Goal: Transaction & Acquisition: Purchase product/service

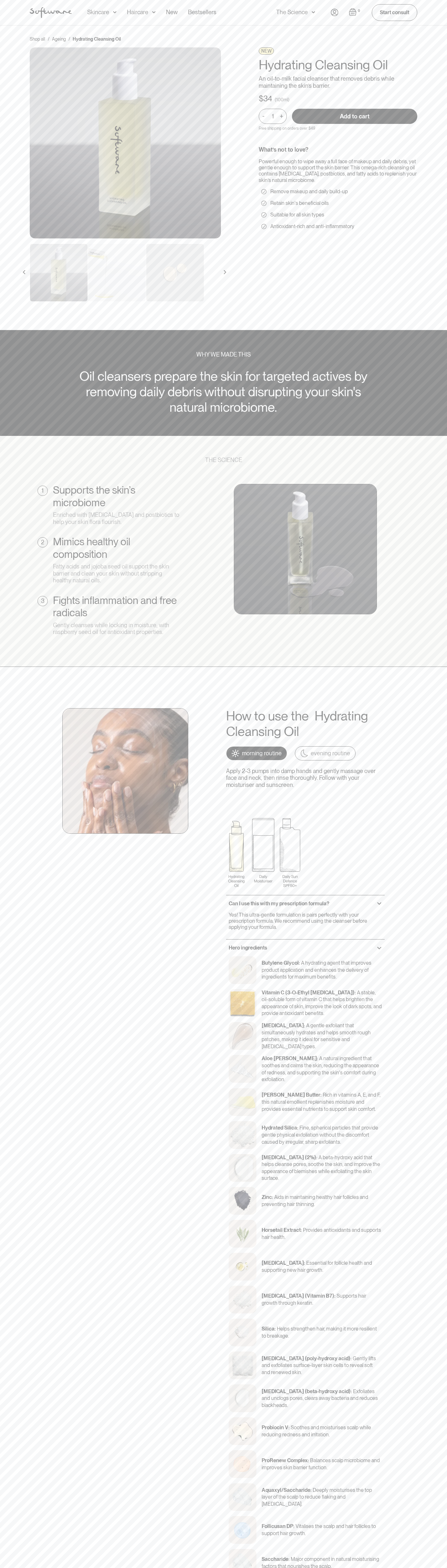
click at [354, 116] on input "Add to cart" at bounding box center [354, 116] width 125 height 15
click at [42, 24] on div "Acne Ageing Pigmentation Everyday care Hair Loss Learn Skincare Custom Formulas…" at bounding box center [223, 12] width 403 height 25
click at [261, 1568] on html "Acne Ageing Pigmentation Everyday care Hair Loss Learn Skincare Custom Formulas…" at bounding box center [224, 784] width 447 height 1568
